Goal: Task Accomplishment & Management: Complete application form

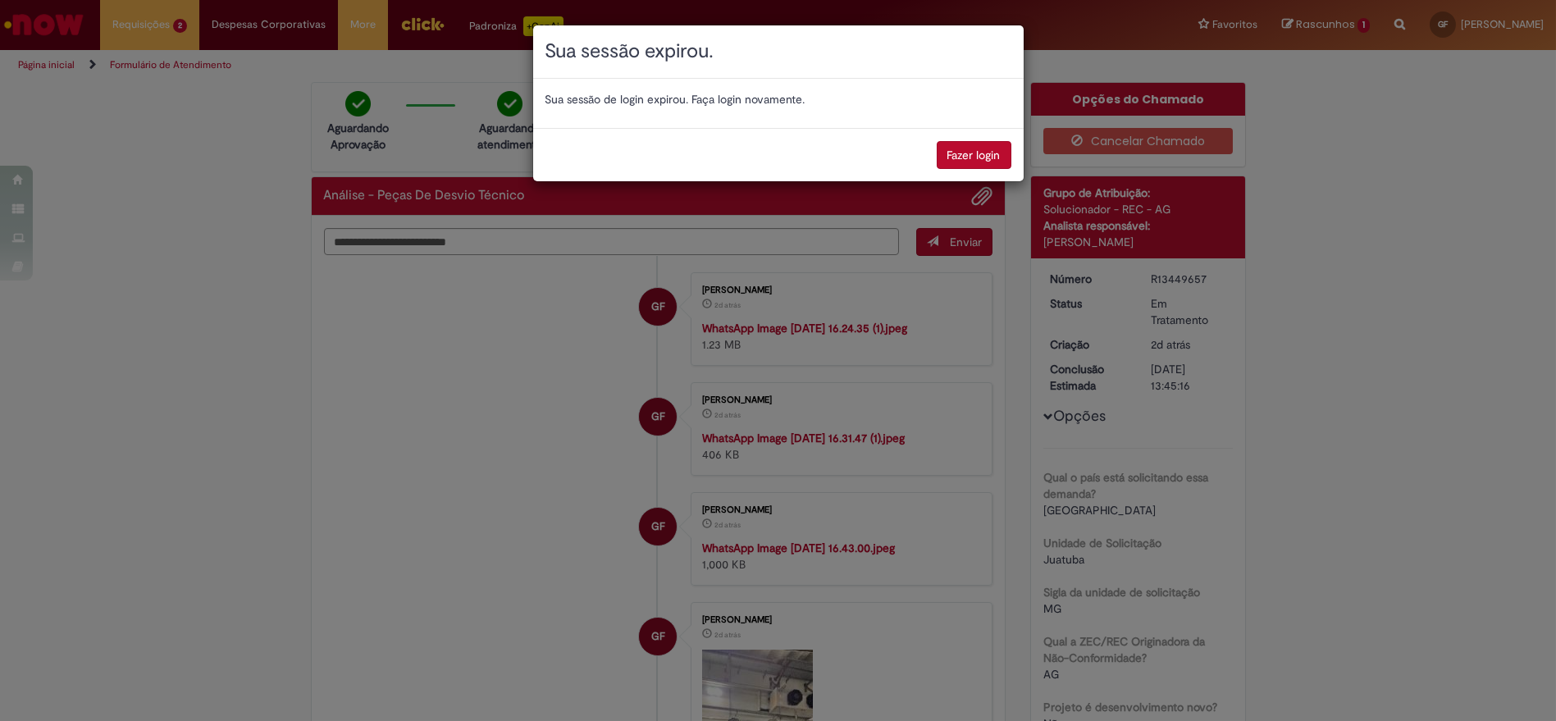
click at [972, 142] on button "Fazer login" at bounding box center [974, 155] width 75 height 28
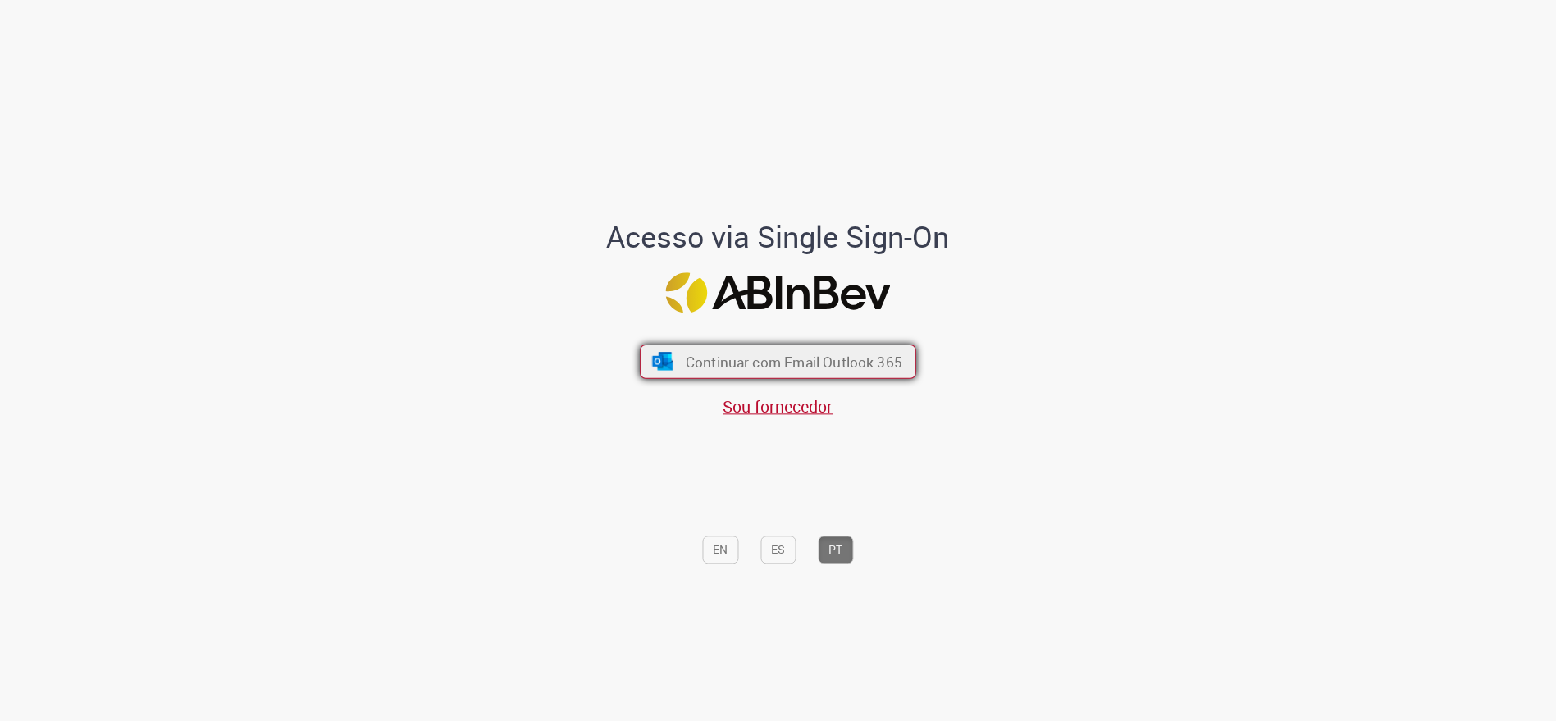
click at [749, 354] on span "Continuar com Email Outlook 365" at bounding box center [794, 361] width 217 height 19
